Goal: Task Accomplishment & Management: Use online tool/utility

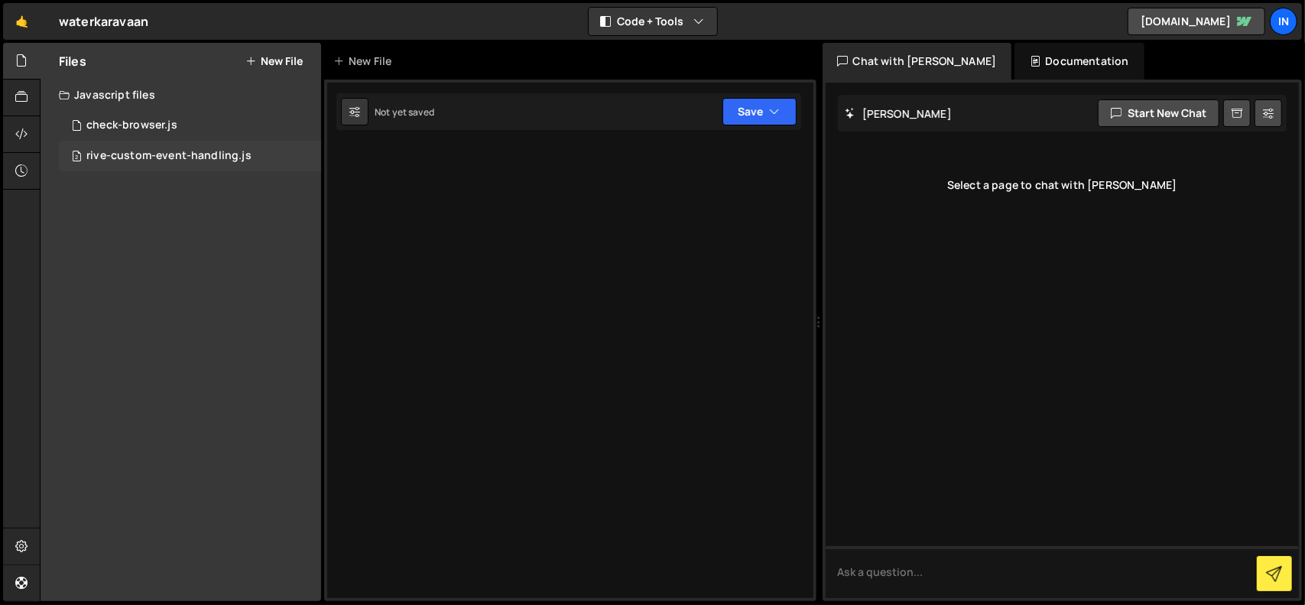
click at [163, 153] on div "rive-custom-event-handling.js" at bounding box center [168, 156] width 165 height 14
click at [148, 155] on div "rive-custom-event-handling.js" at bounding box center [168, 156] width 165 height 14
click at [682, 357] on div at bounding box center [570, 339] width 492 height 521
click at [112, 125] on div "check-browser.js" at bounding box center [131, 125] width 91 height 14
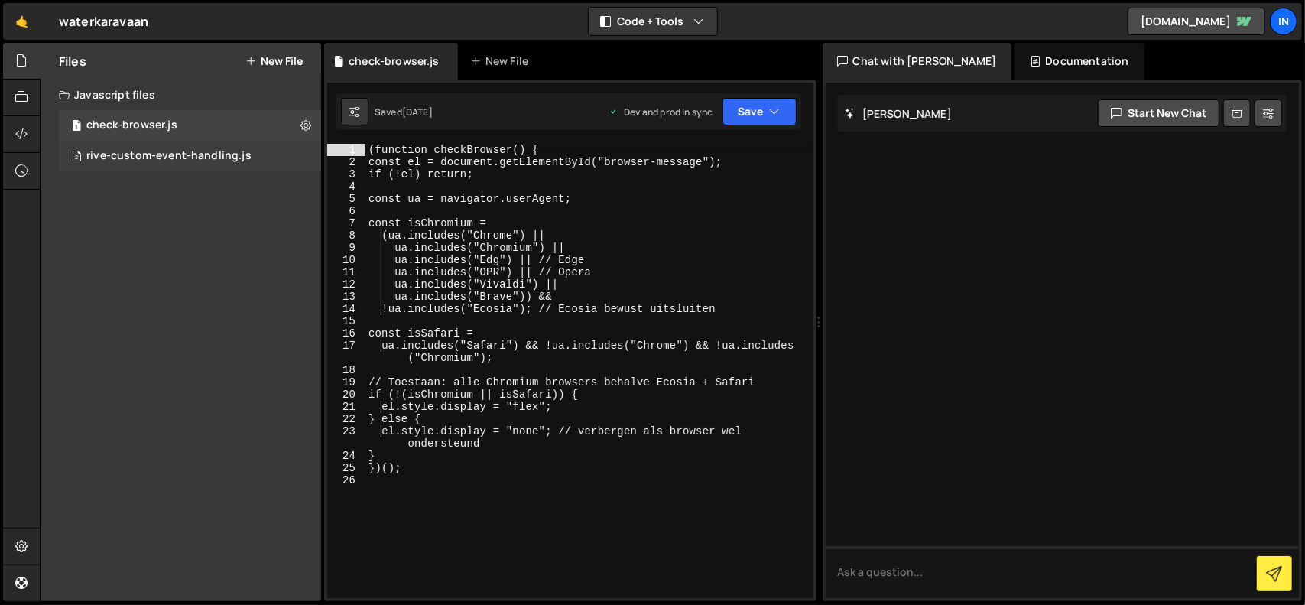
click at [133, 157] on div "rive-custom-event-handling.js" at bounding box center [168, 156] width 165 height 14
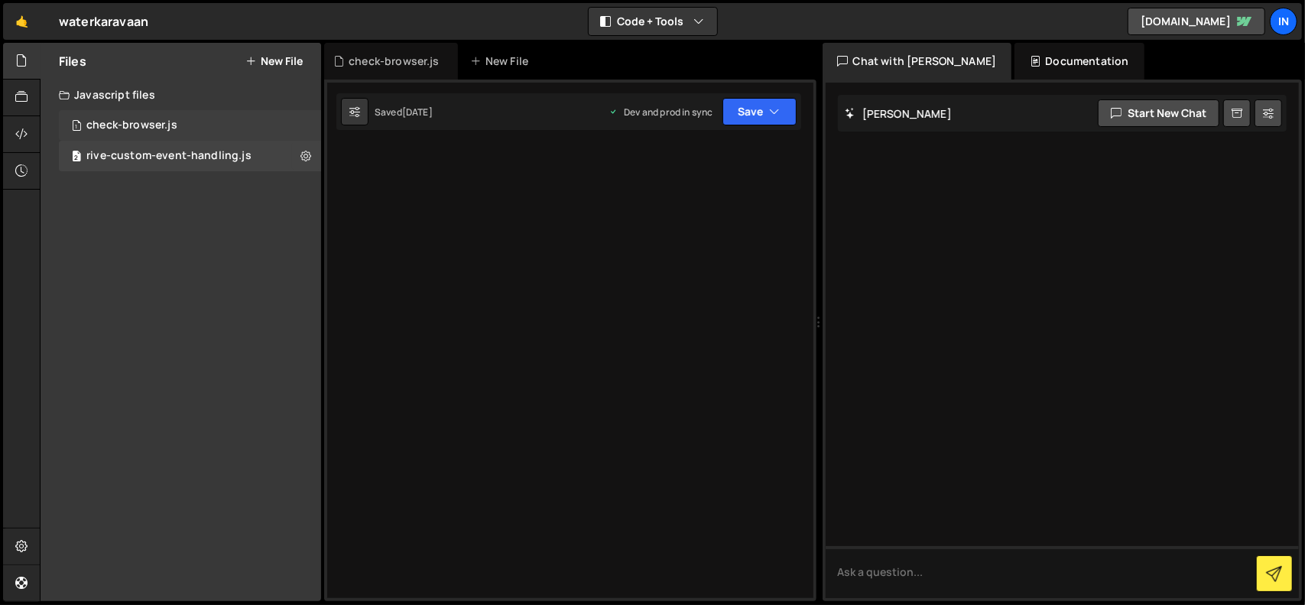
click at [151, 120] on div "check-browser.js" at bounding box center [131, 125] width 91 height 14
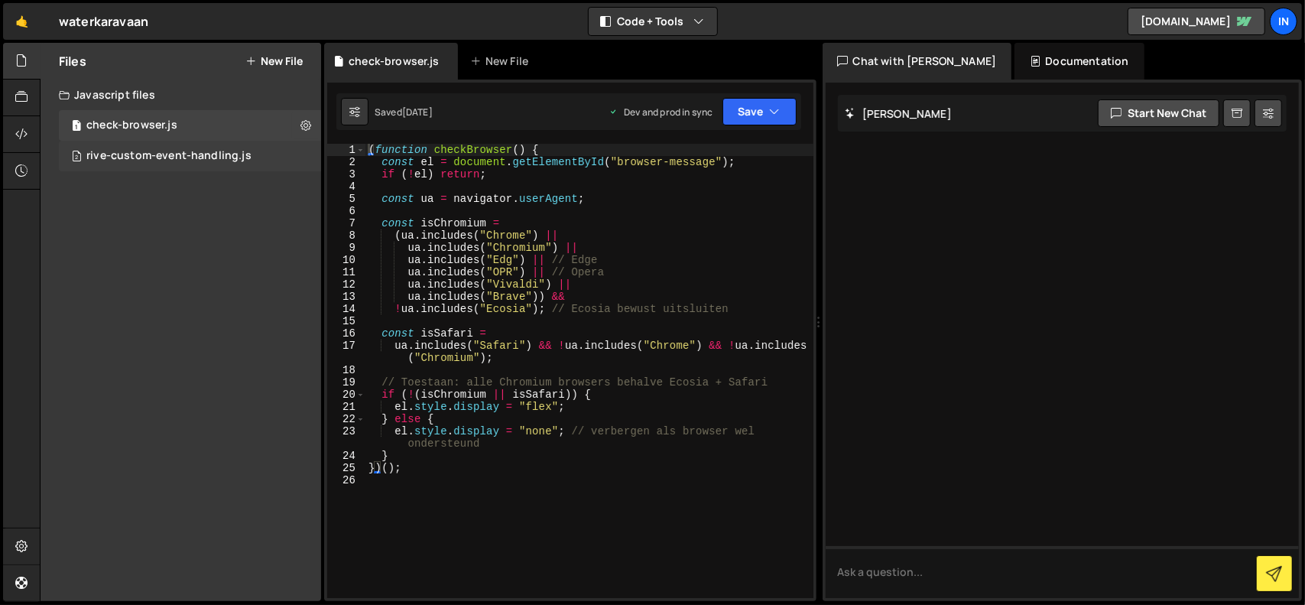
click at [157, 154] on div "rive-custom-event-handling.js" at bounding box center [168, 156] width 165 height 14
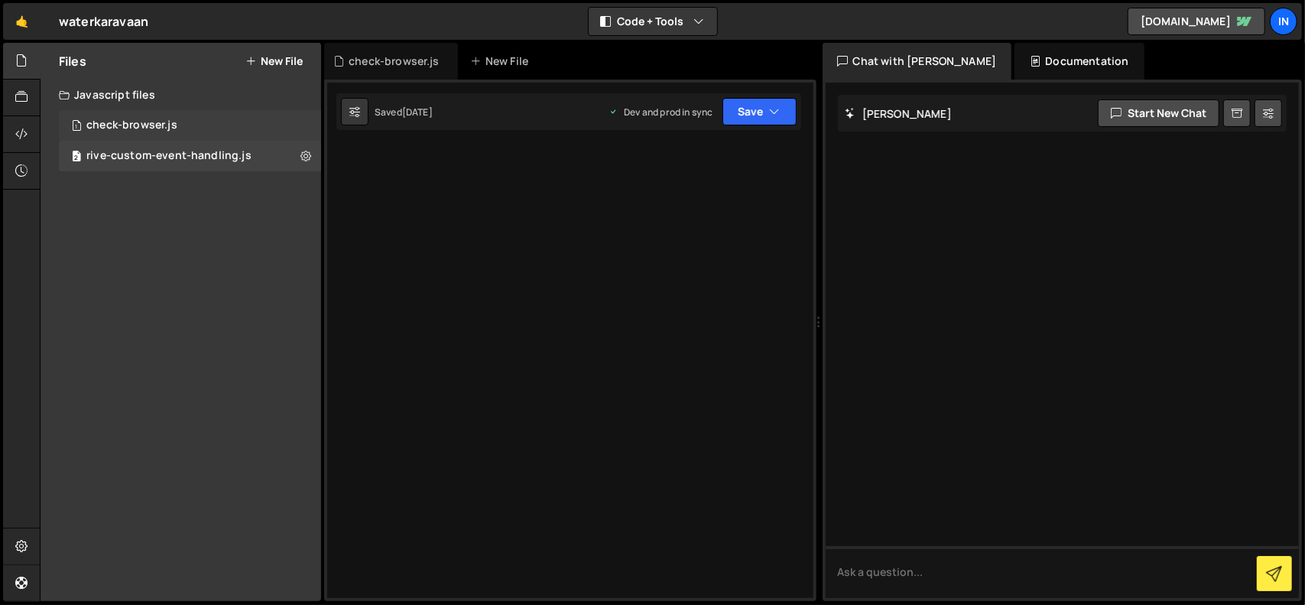
click at [118, 133] on div "1 check-browser.js 0" at bounding box center [190, 125] width 262 height 31
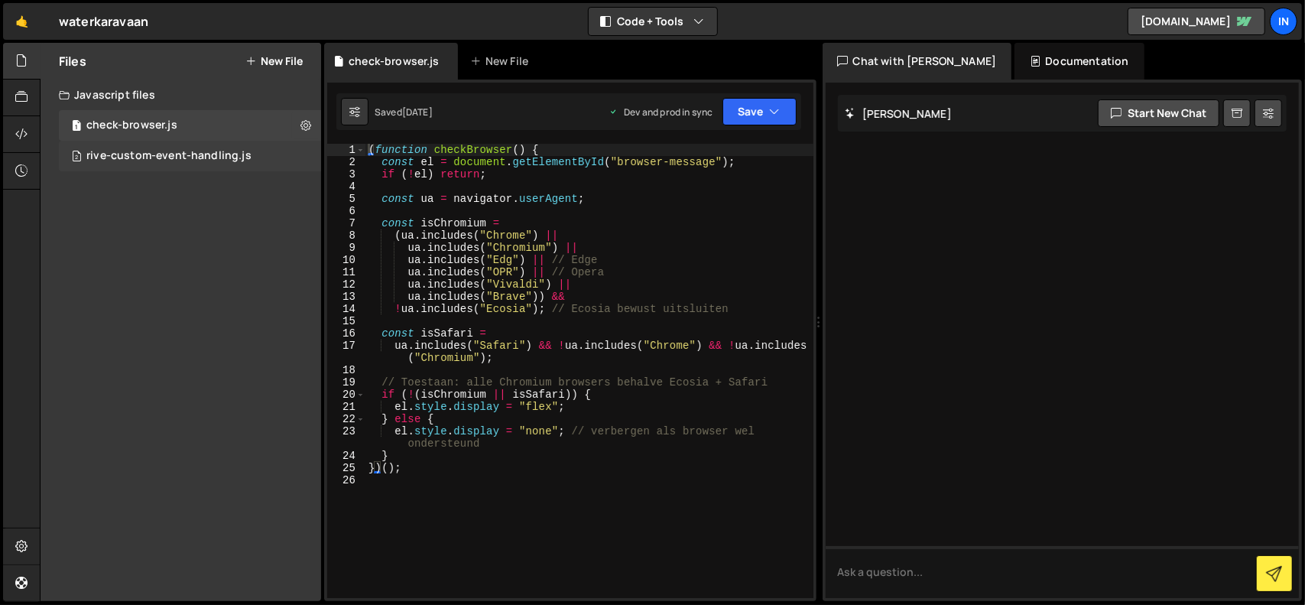
click at [132, 158] on div "rive-custom-event-handling.js" at bounding box center [168, 156] width 165 height 14
